Goal: Information Seeking & Learning: Find specific fact

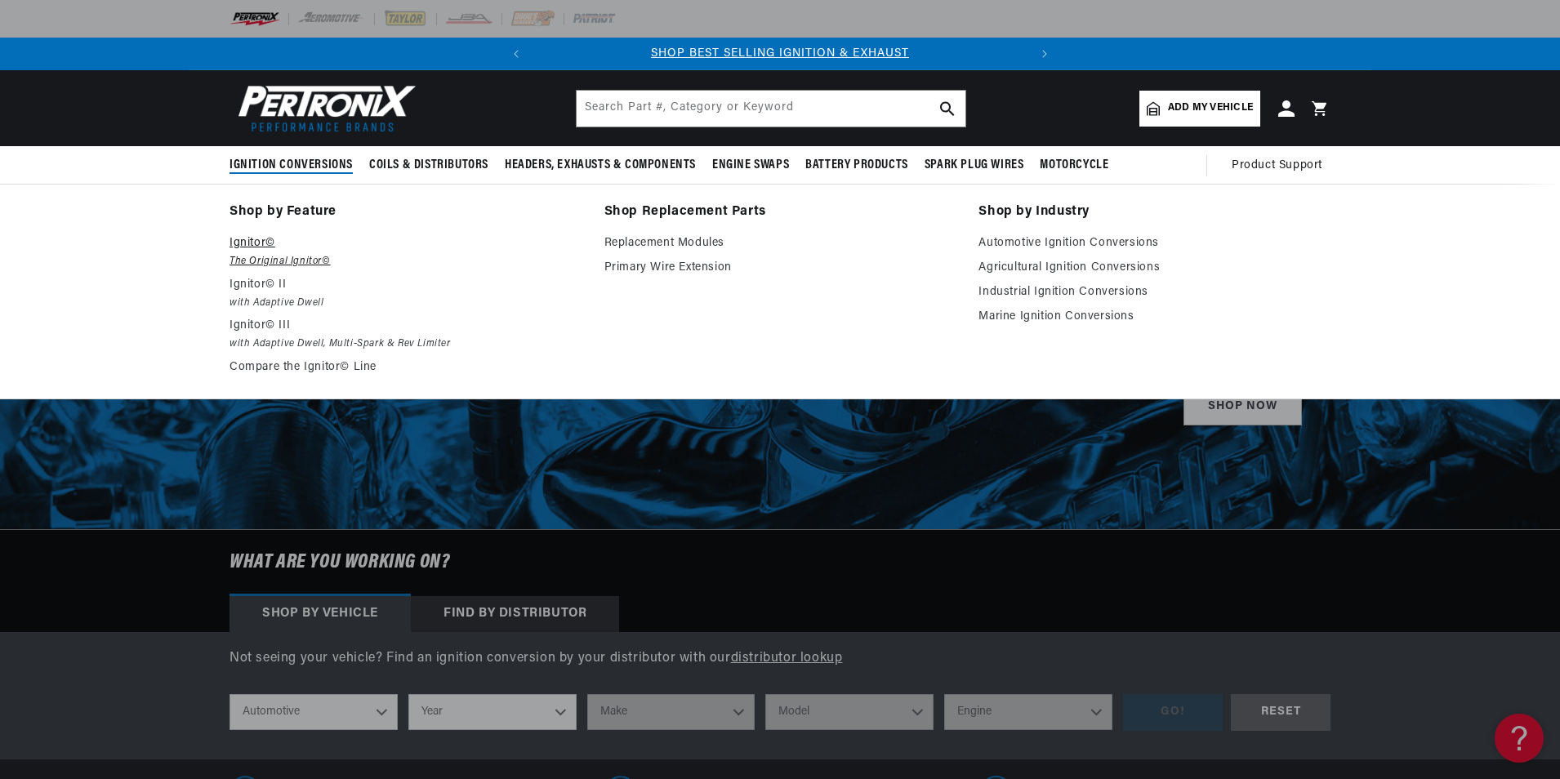
click at [249, 238] on p "Ignitor©" at bounding box center [406, 244] width 352 height 20
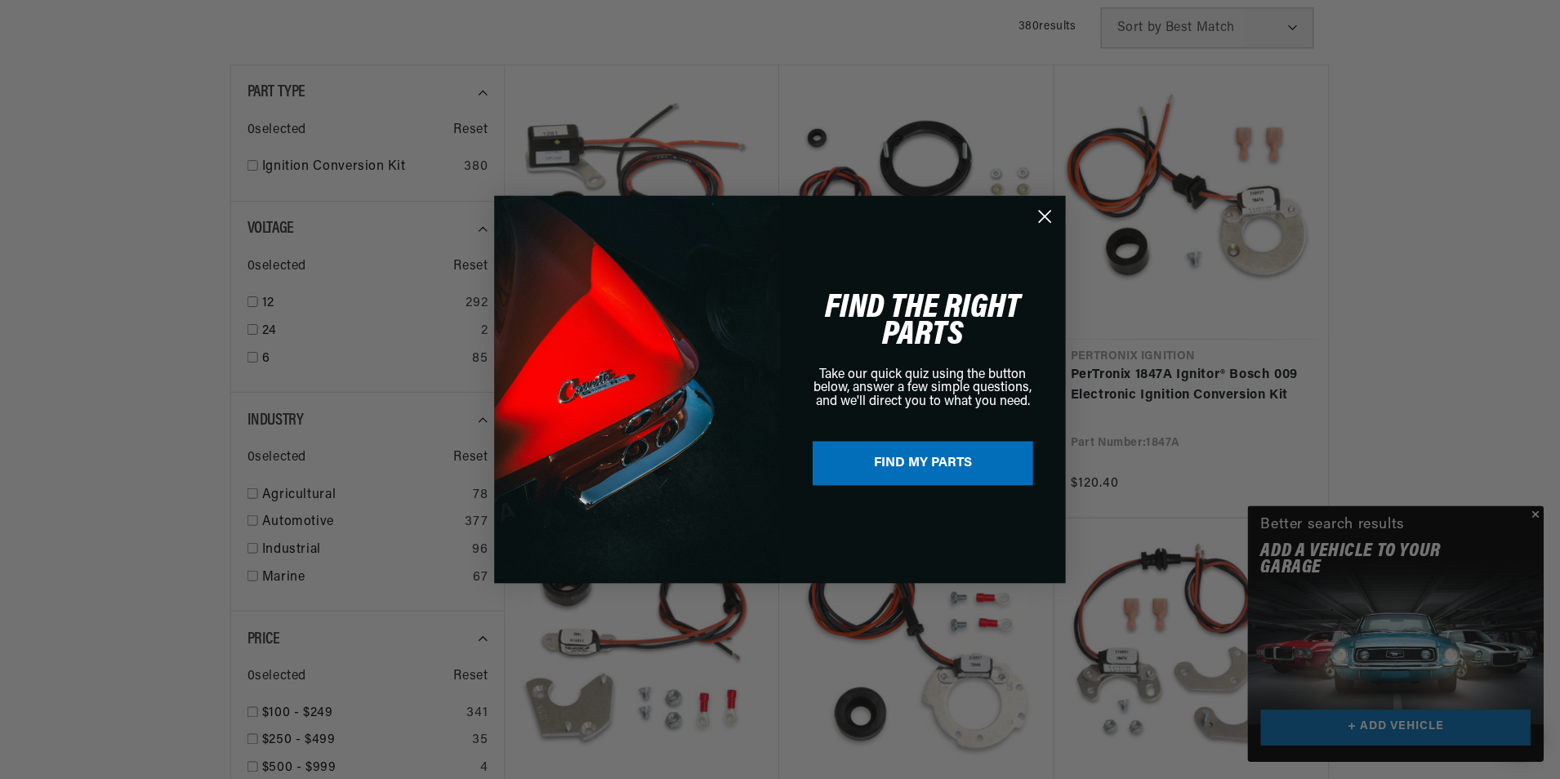
scroll to position [0, 495]
click at [1051, 214] on circle "Close dialog" at bounding box center [1046, 216] width 27 height 27
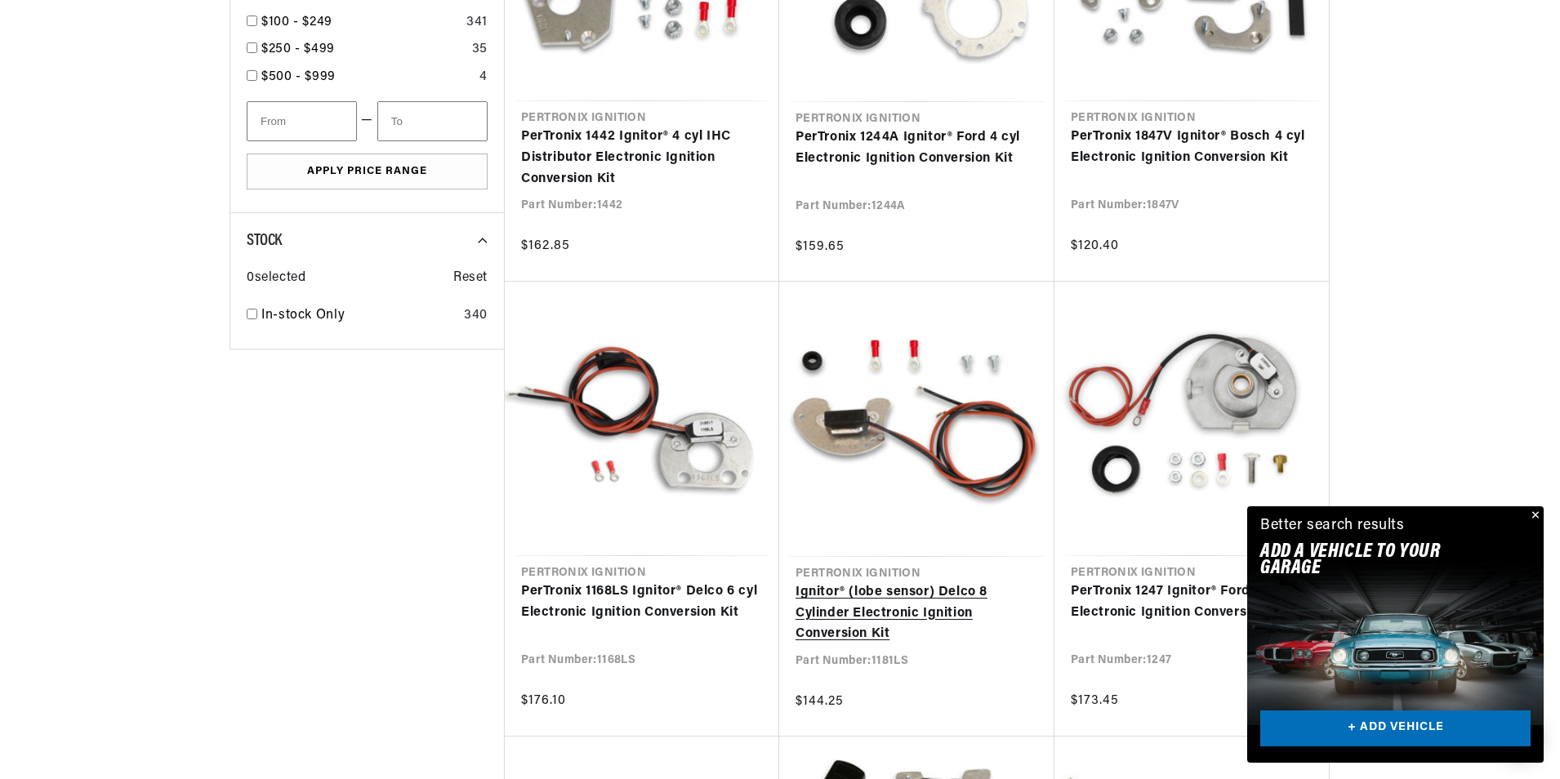
scroll to position [1225, 0]
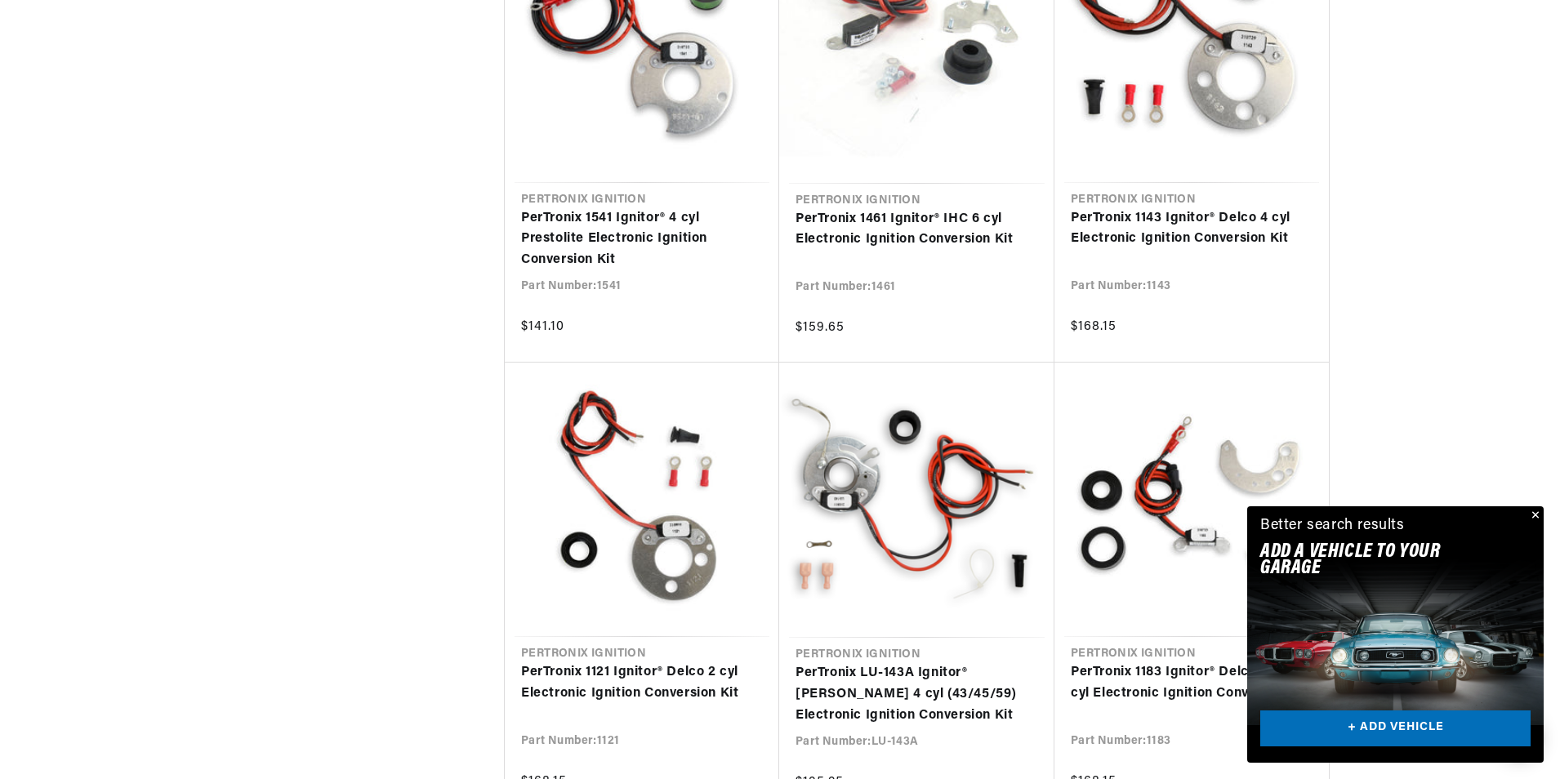
scroll to position [2941, 0]
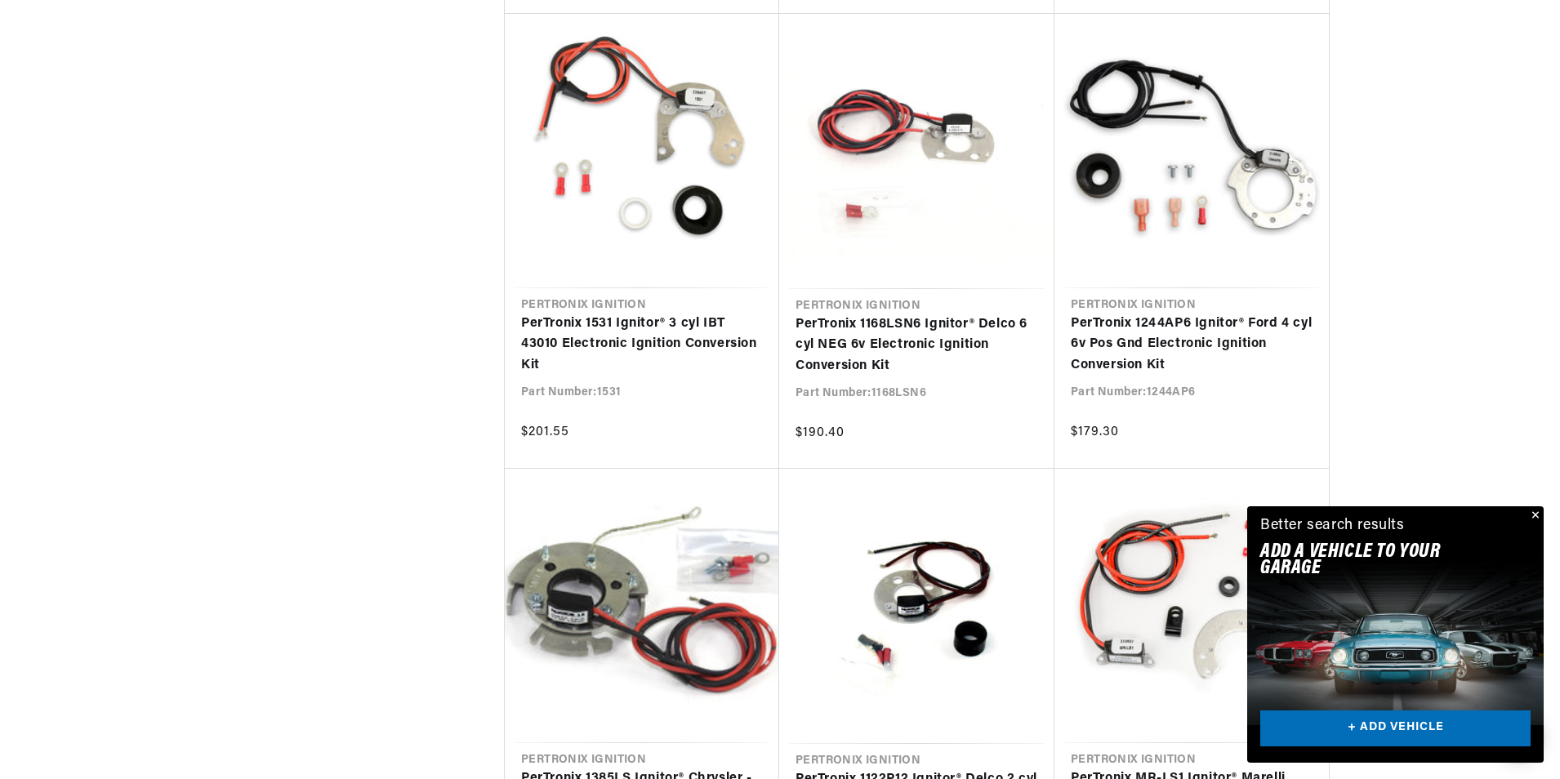
click at [1537, 513] on button "Close" at bounding box center [1534, 516] width 20 height 20
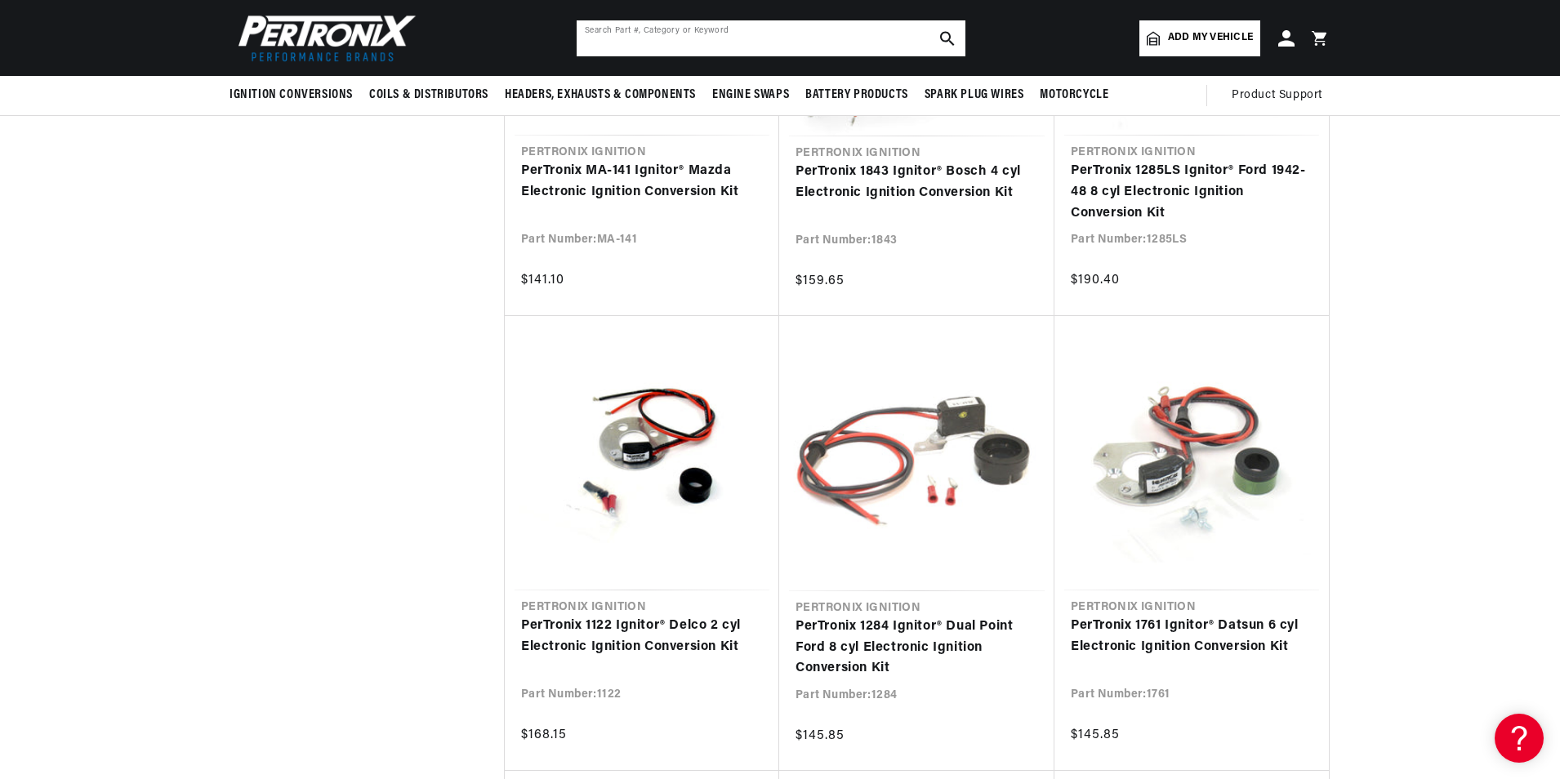
click at [667, 39] on input "text" at bounding box center [771, 38] width 389 height 36
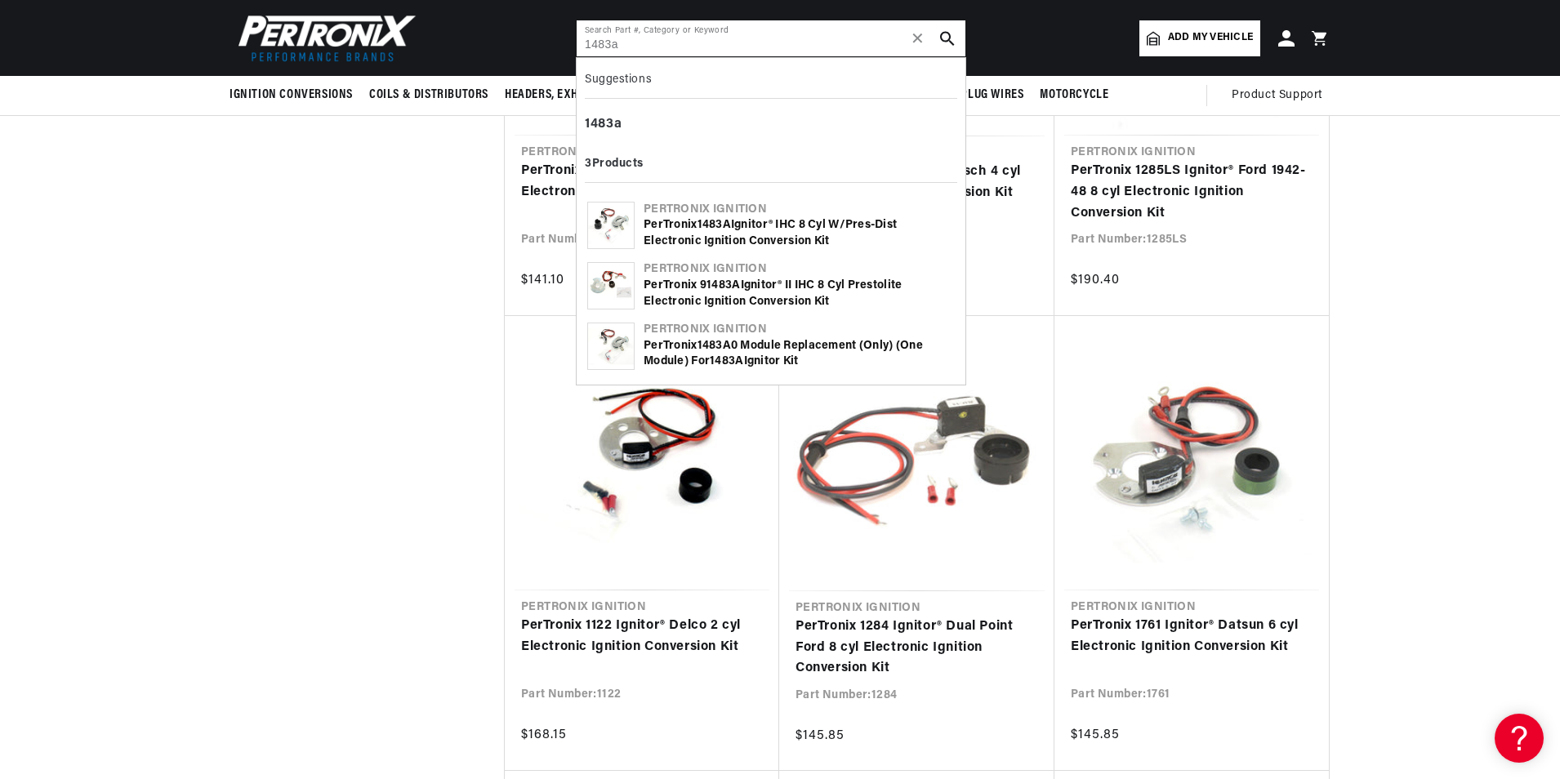
type input "1483a"
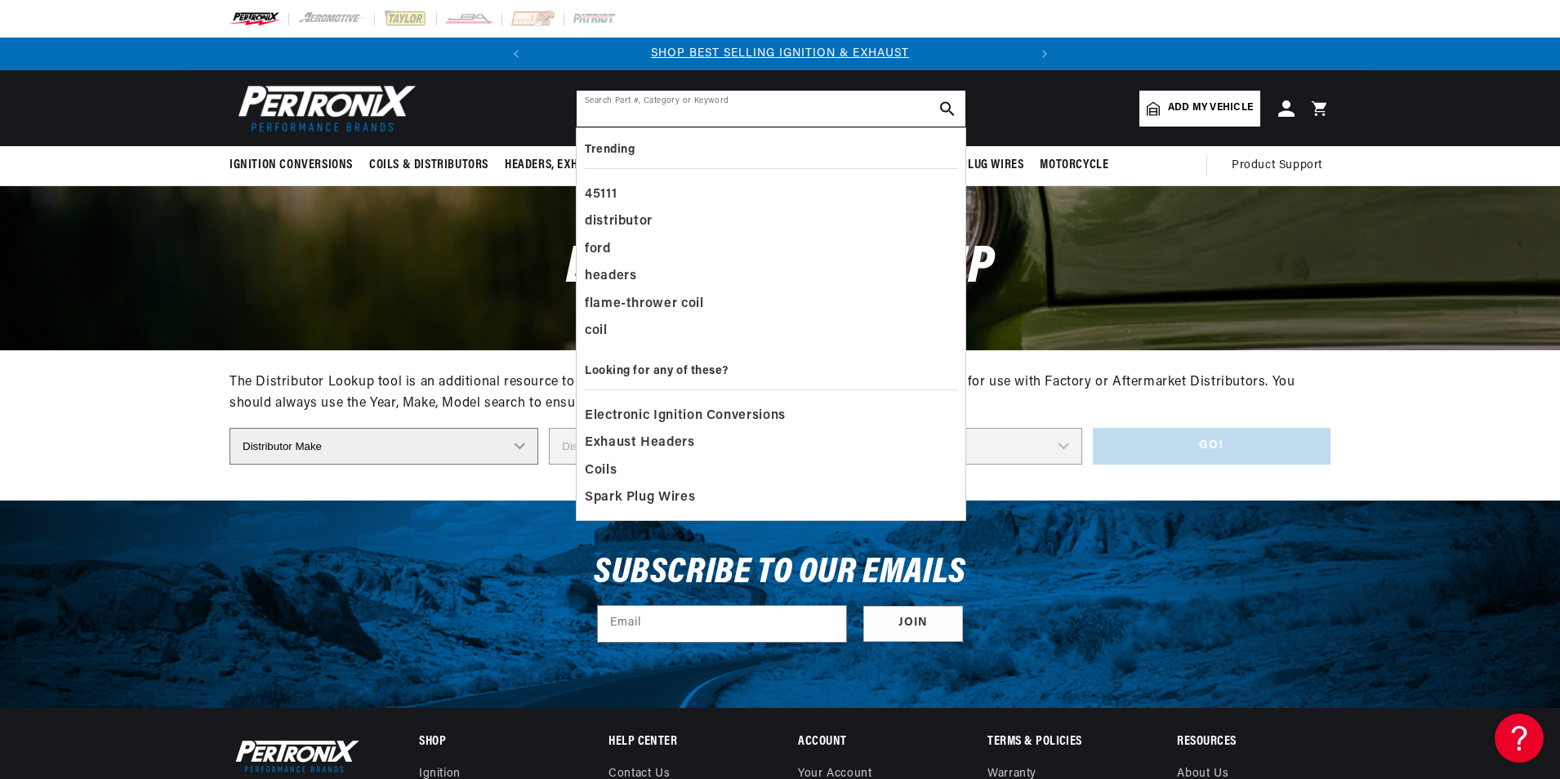
click at [623, 113] on input "text" at bounding box center [771, 109] width 389 height 36
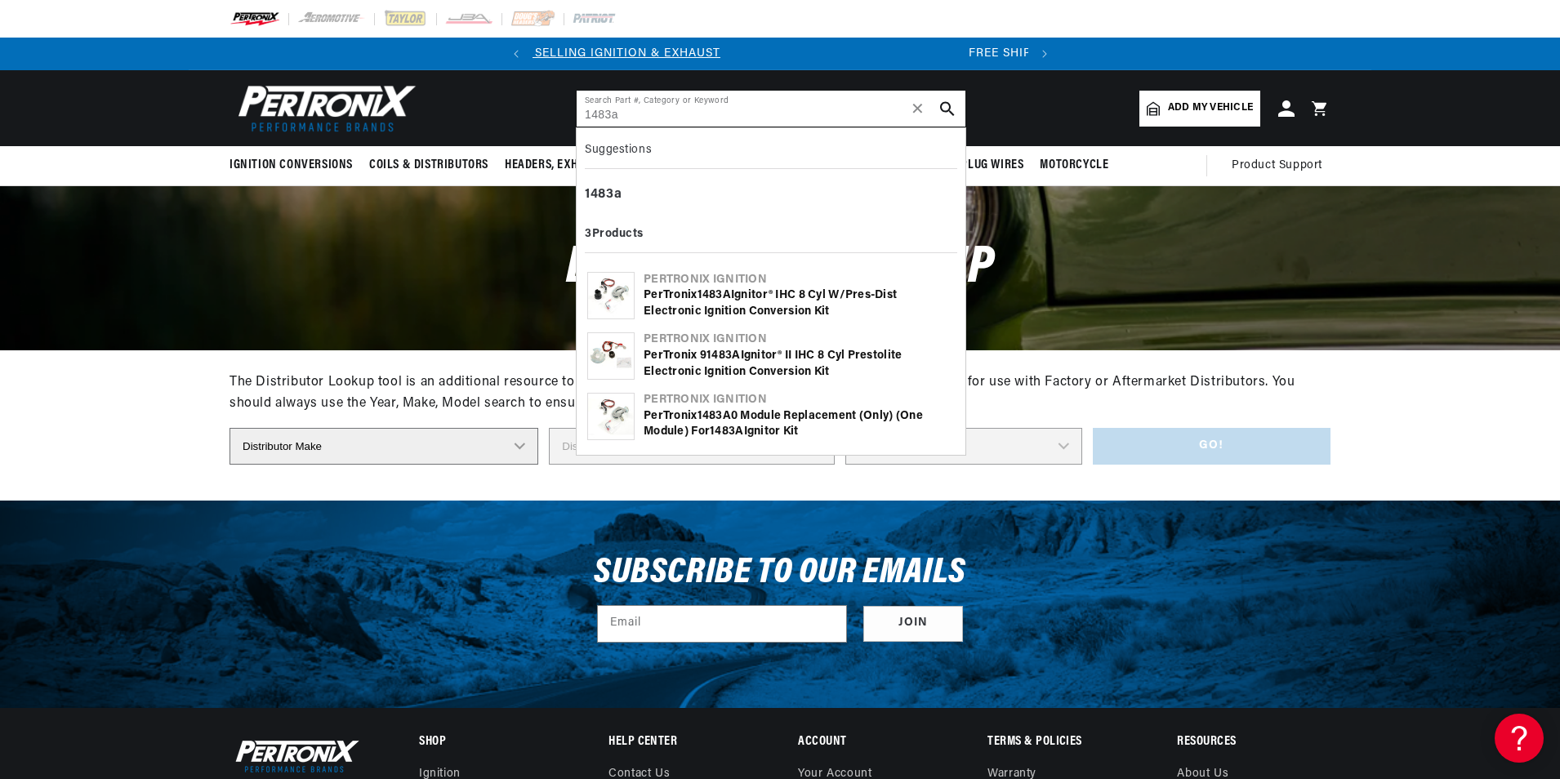
type input "1483a"
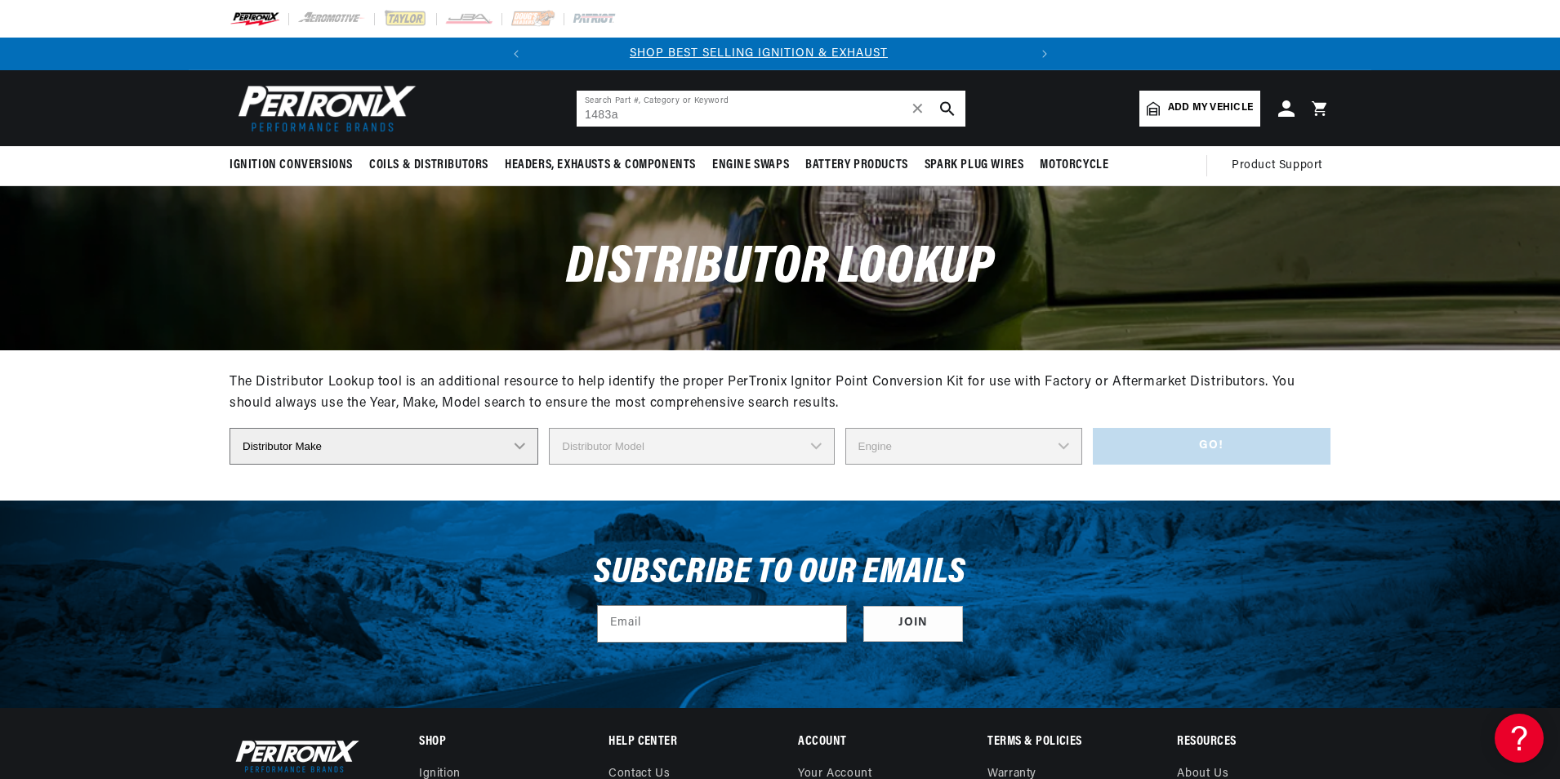
scroll to position [0, 0]
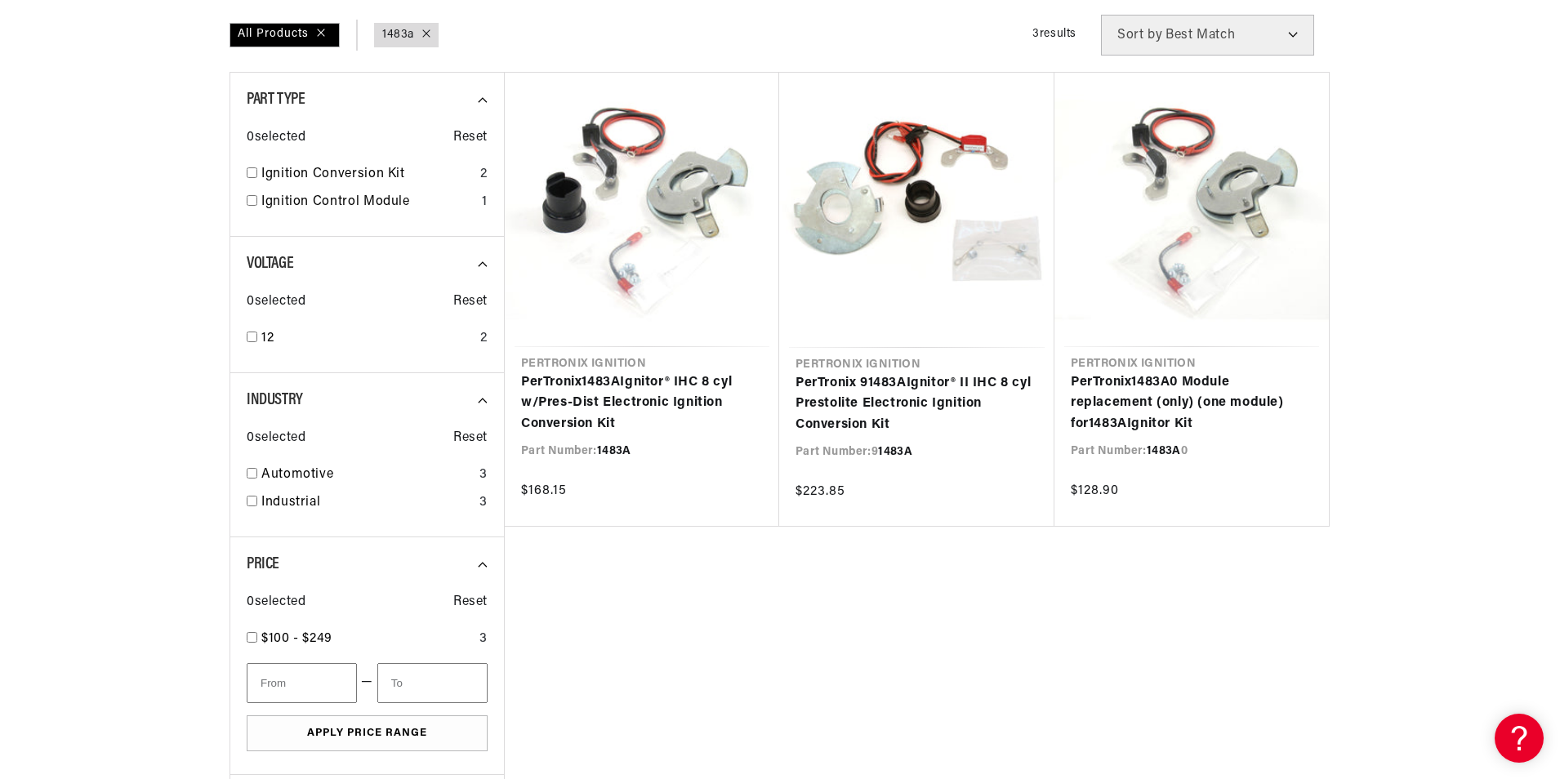
scroll to position [245, 0]
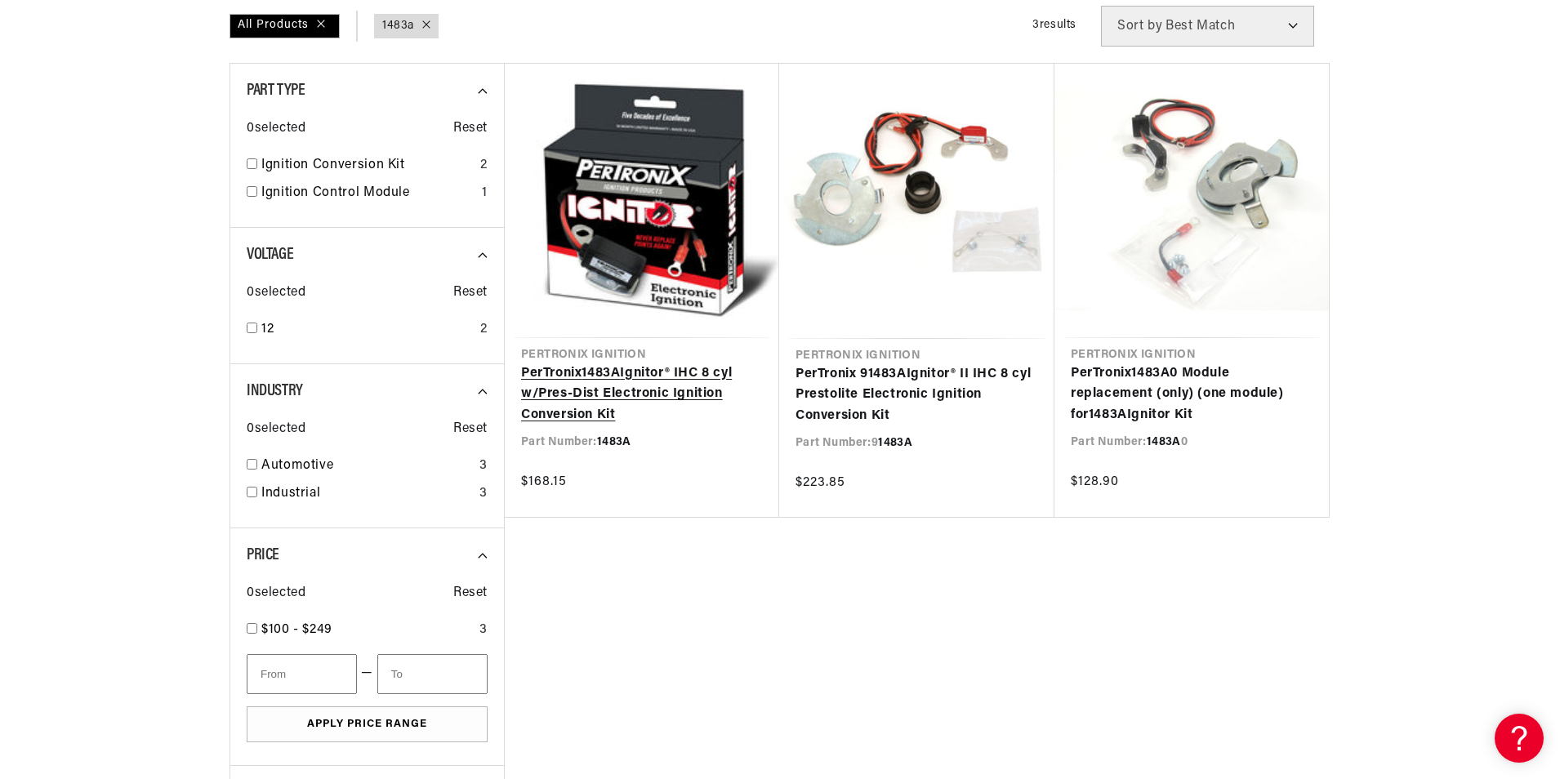
click at [591, 389] on link "PerTronix 1483A Ignitor® IHC 8 cyl w/Pres-Dist Electronic Ignition Conversion K…" at bounding box center [642, 395] width 242 height 63
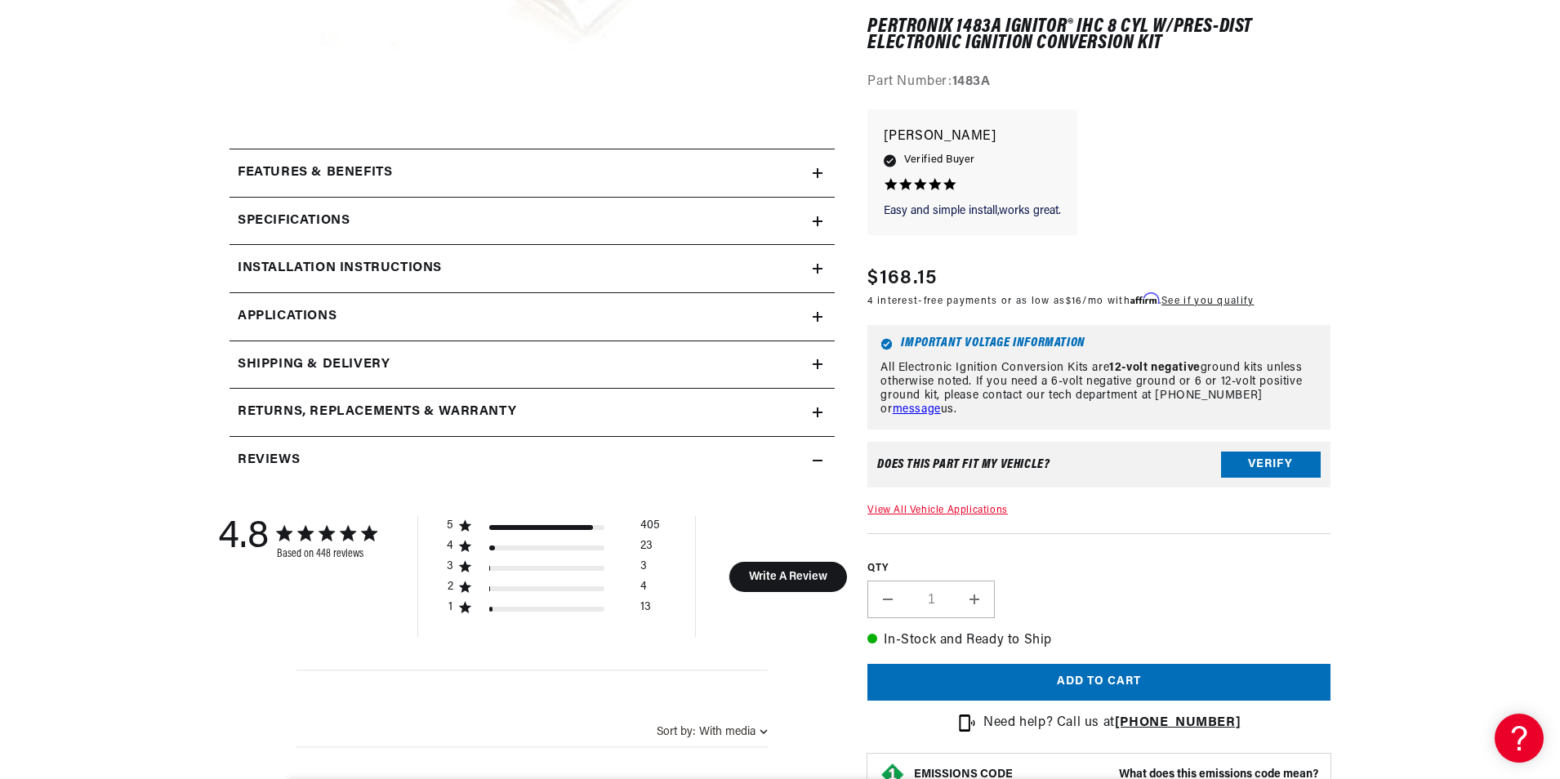
scroll to position [0, 495]
click at [284, 314] on span "Applications" at bounding box center [287, 316] width 99 height 21
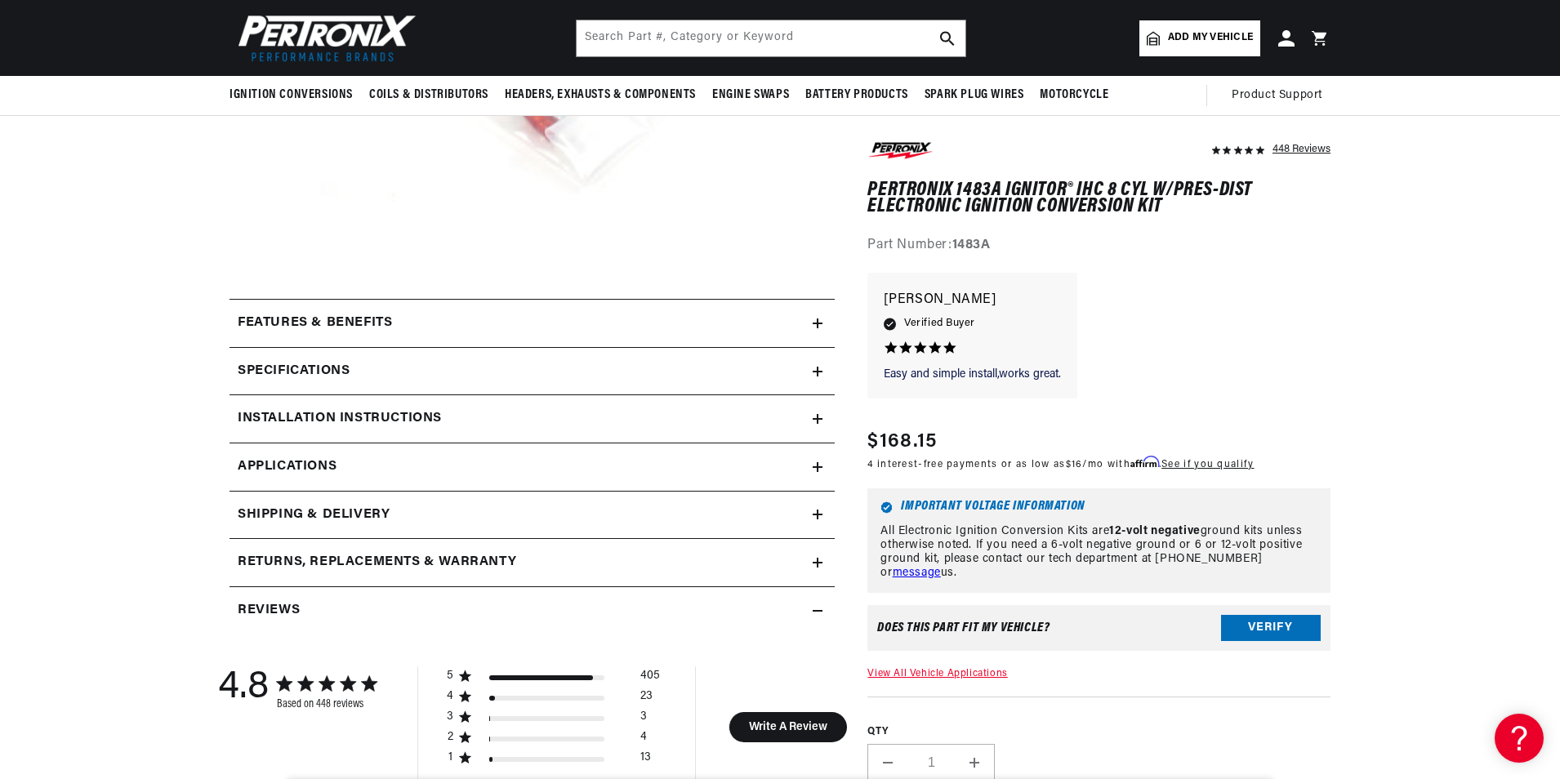
scroll to position [490, 0]
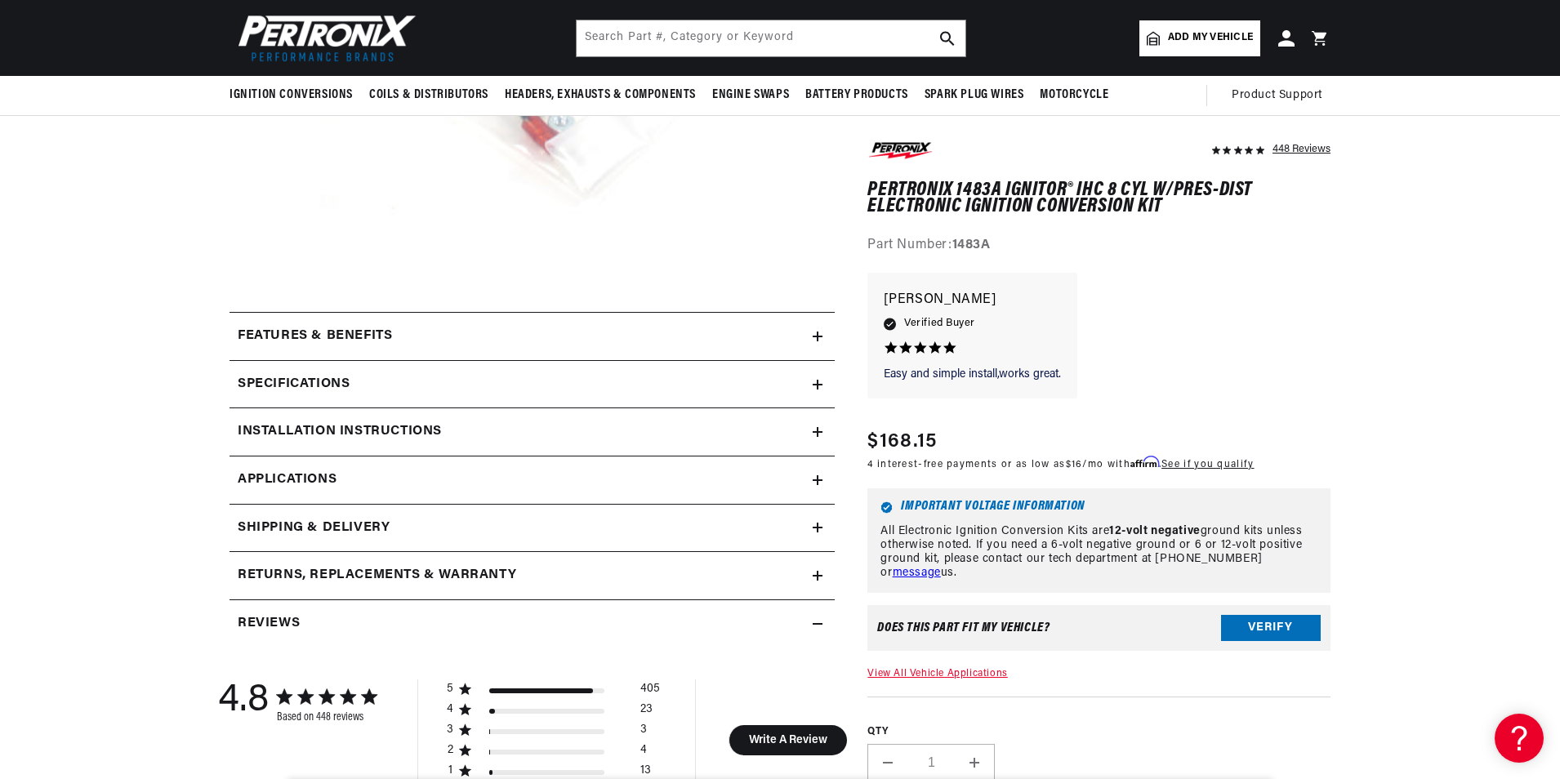
click at [305, 382] on h2 "Specifications" at bounding box center [294, 384] width 112 height 21
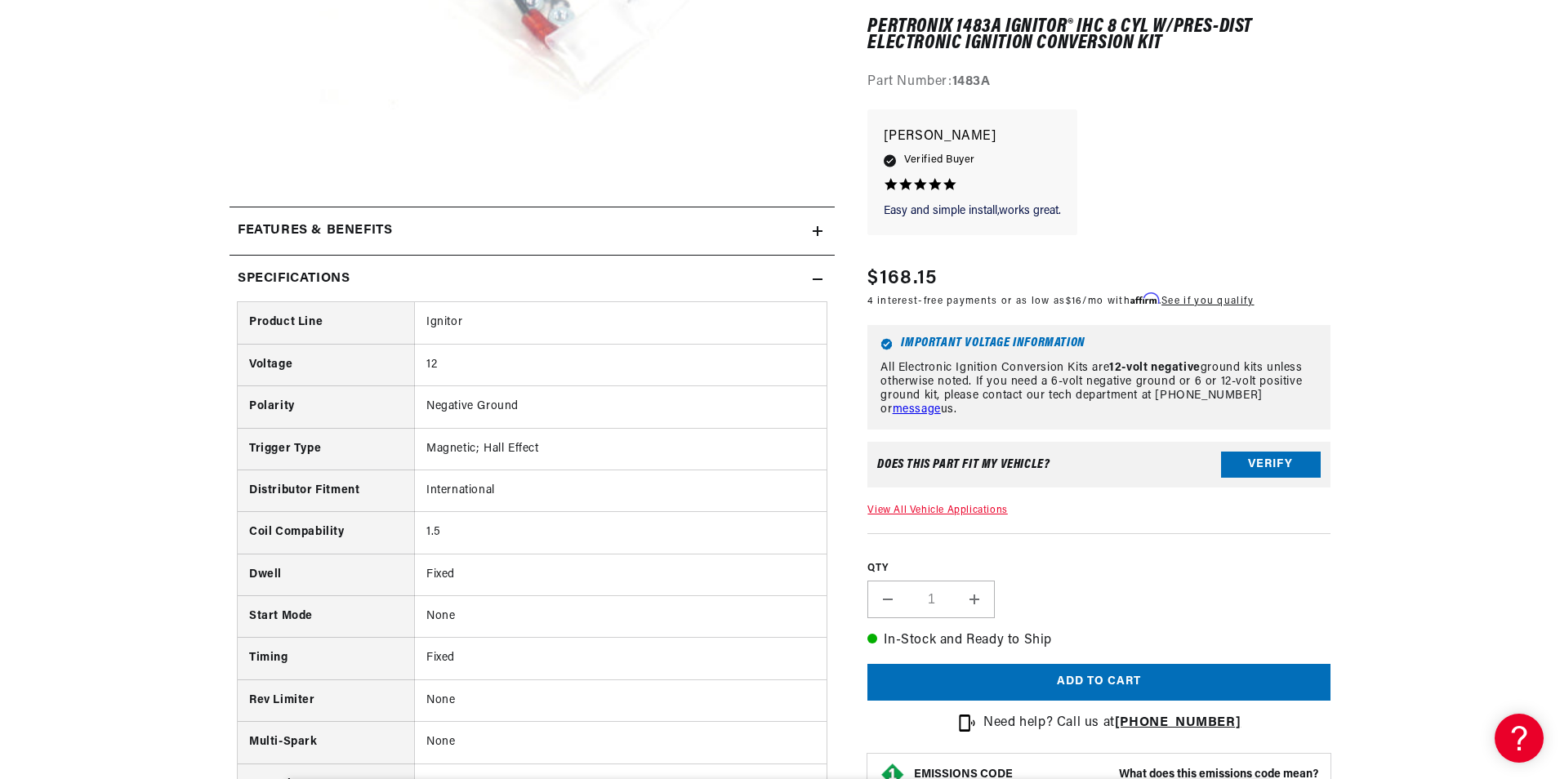
scroll to position [653, 0]
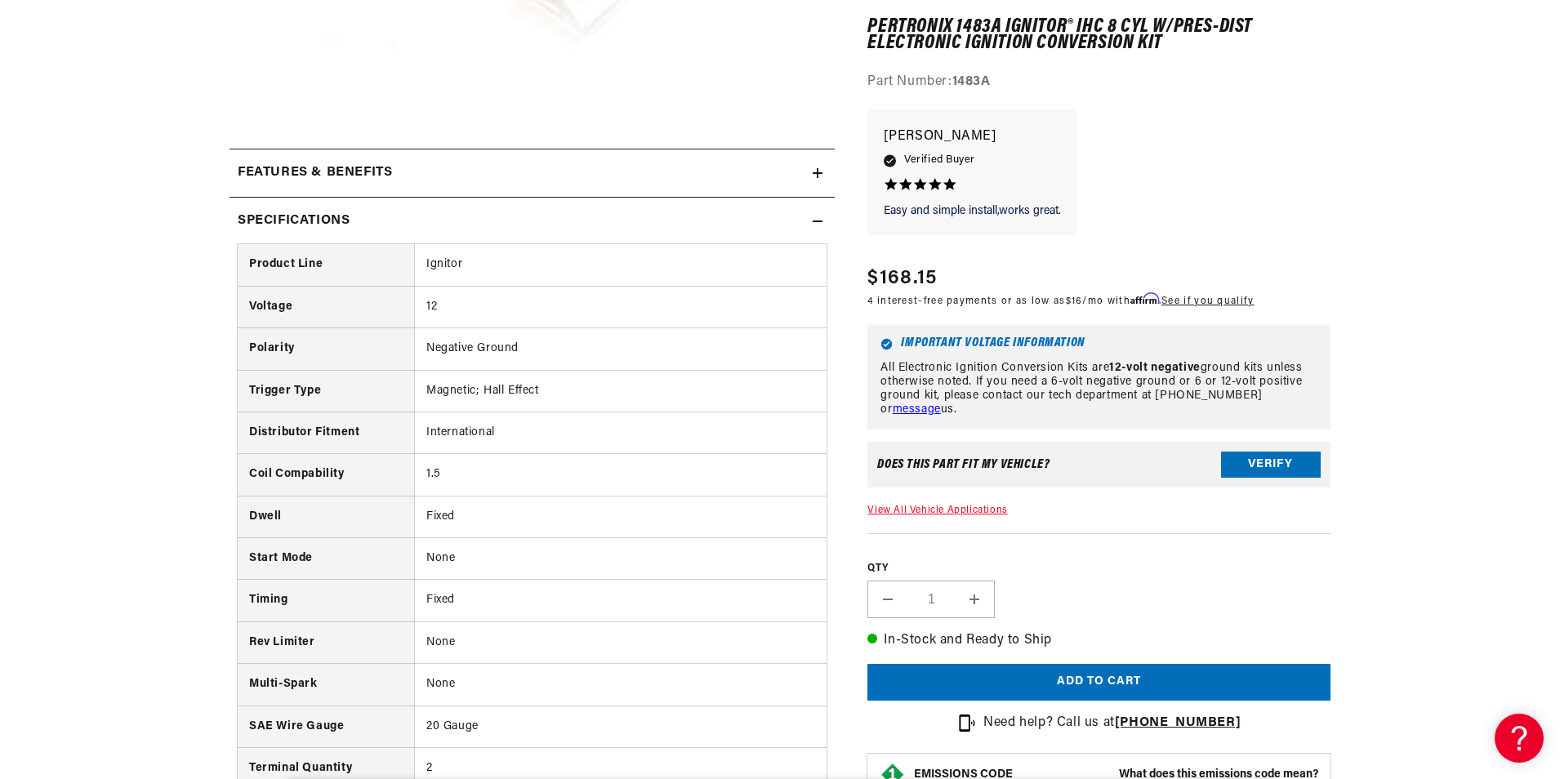
drag, startPoint x: 569, startPoint y: 473, endPoint x: 280, endPoint y: 466, distance: 289.2
click at [280, 466] on tr "Coil Compability 1.5" at bounding box center [532, 475] width 589 height 42
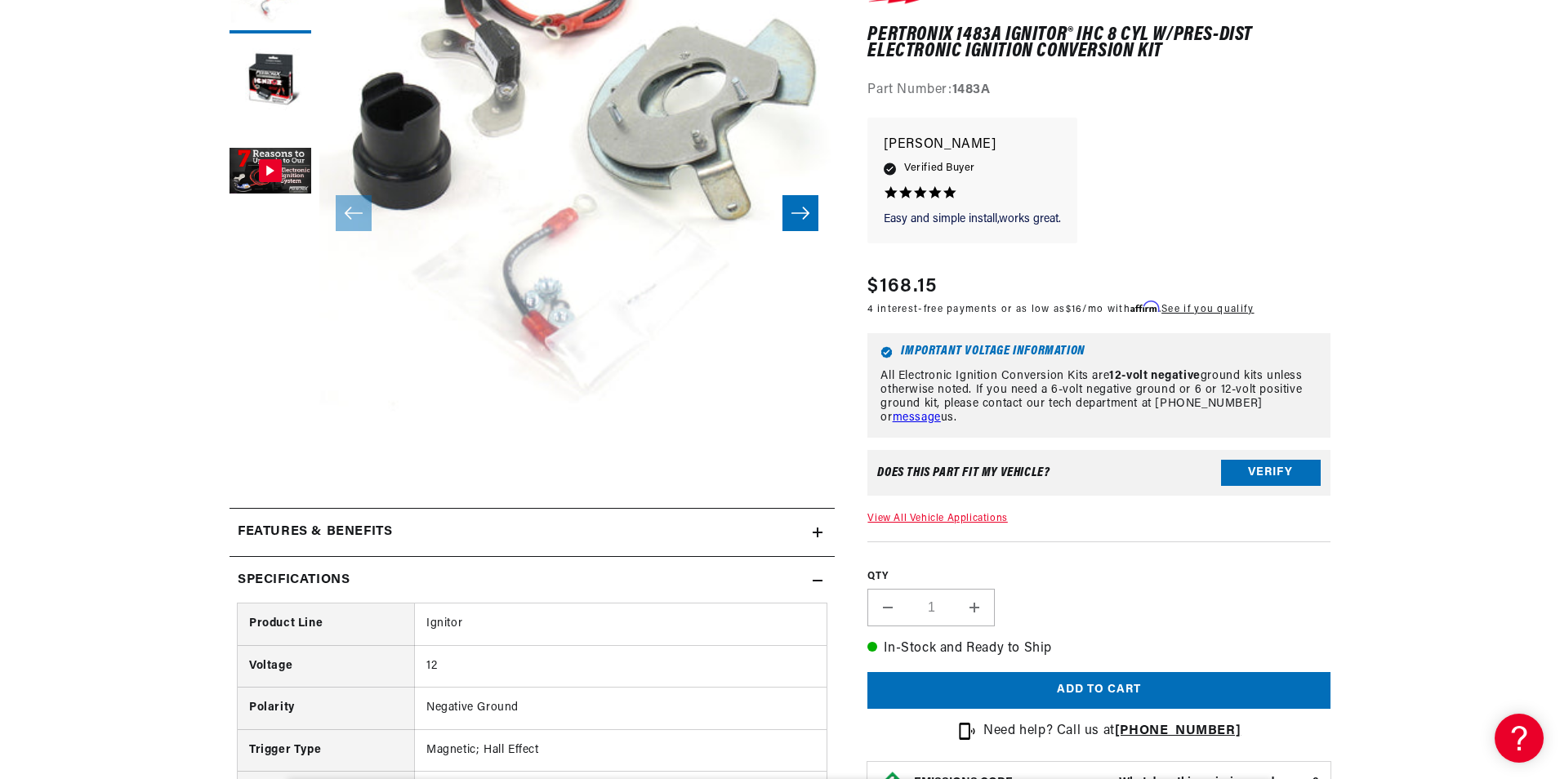
scroll to position [0, 0]
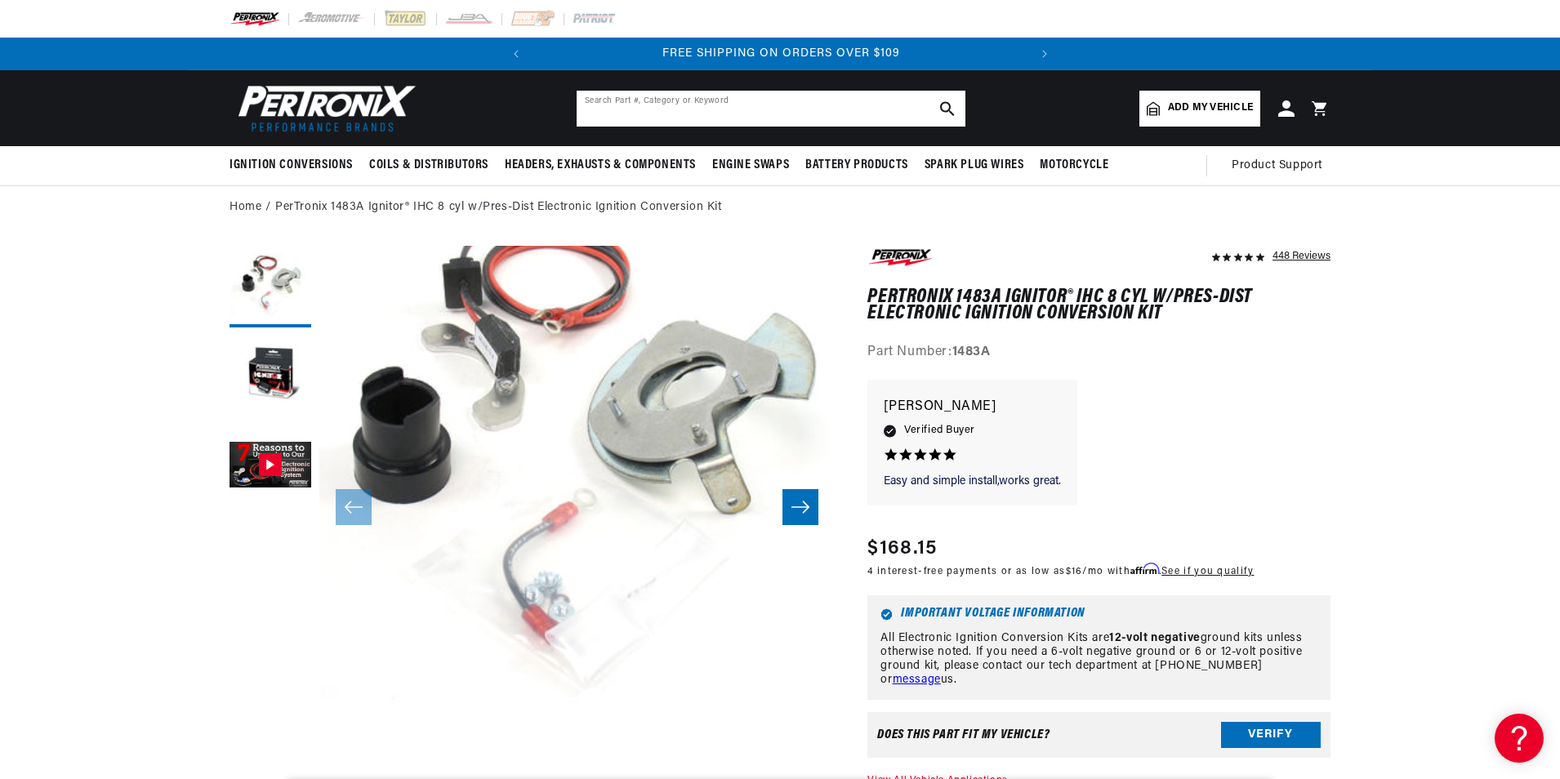
click at [638, 110] on input "text" at bounding box center [771, 109] width 389 height 36
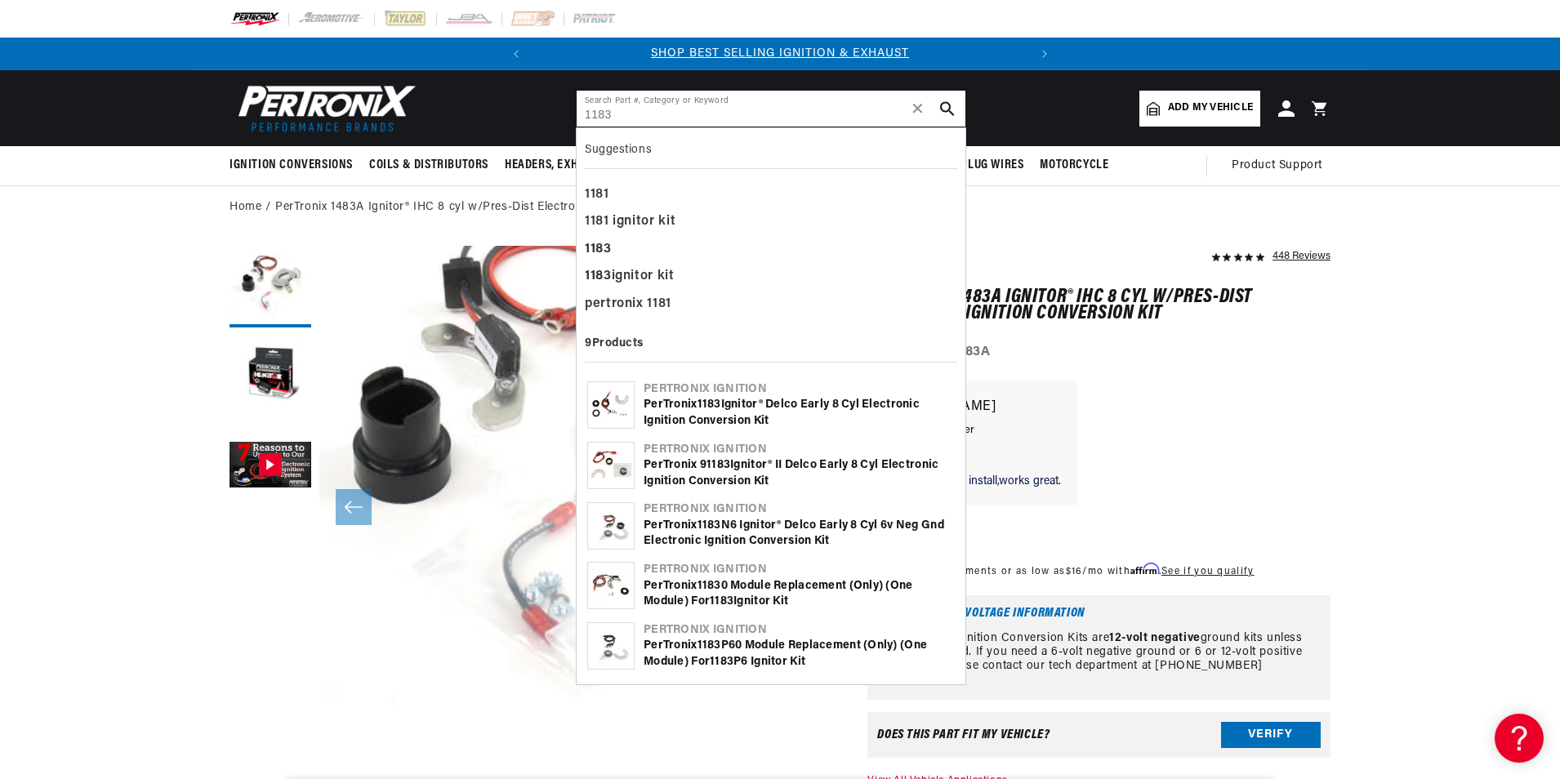
type input "1183"
